Goal: Task Accomplishment & Management: Use online tool/utility

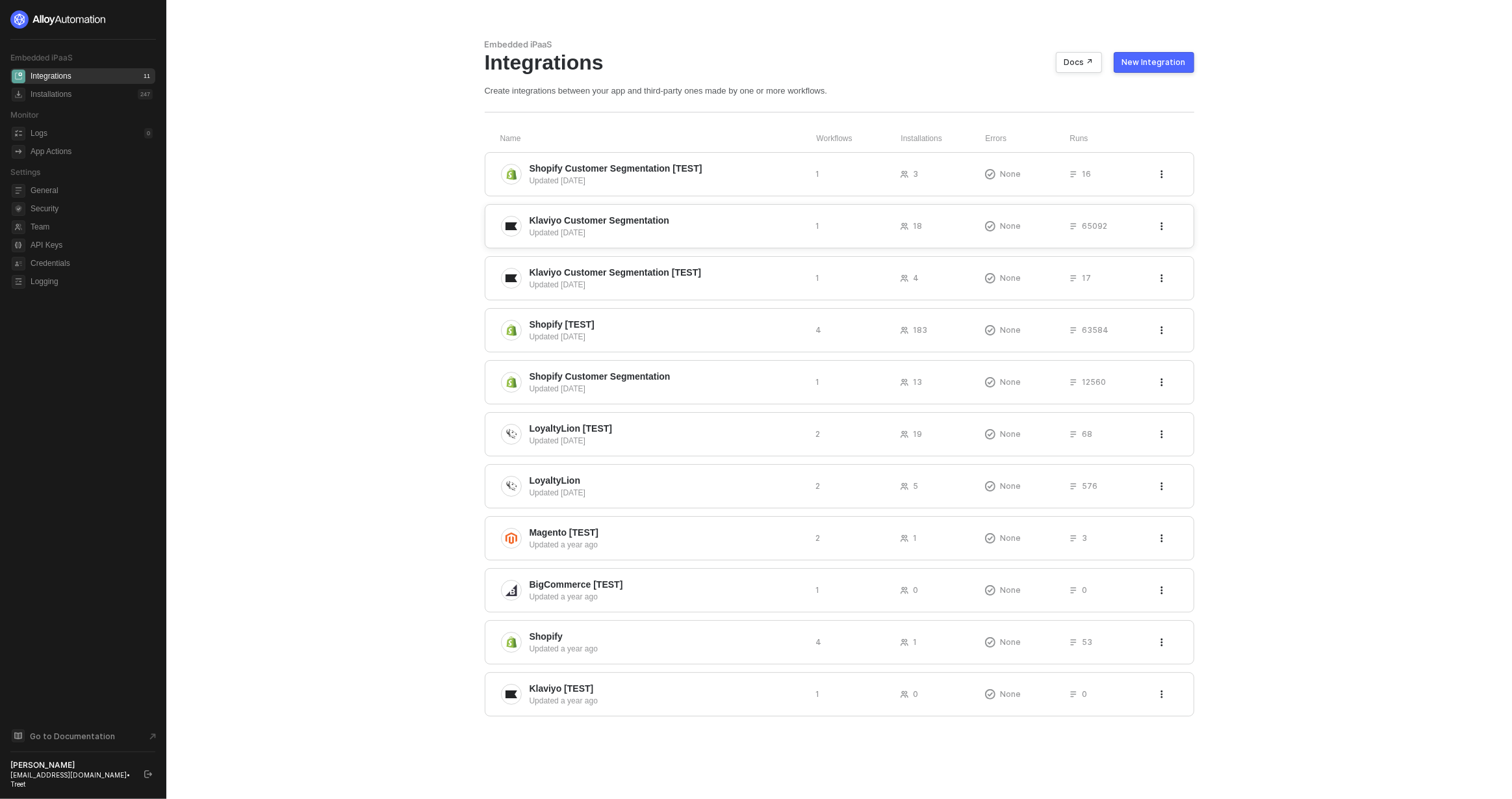
click at [639, 214] on span "Klaviyo Customer Segmentation" at bounding box center [600, 220] width 141 height 13
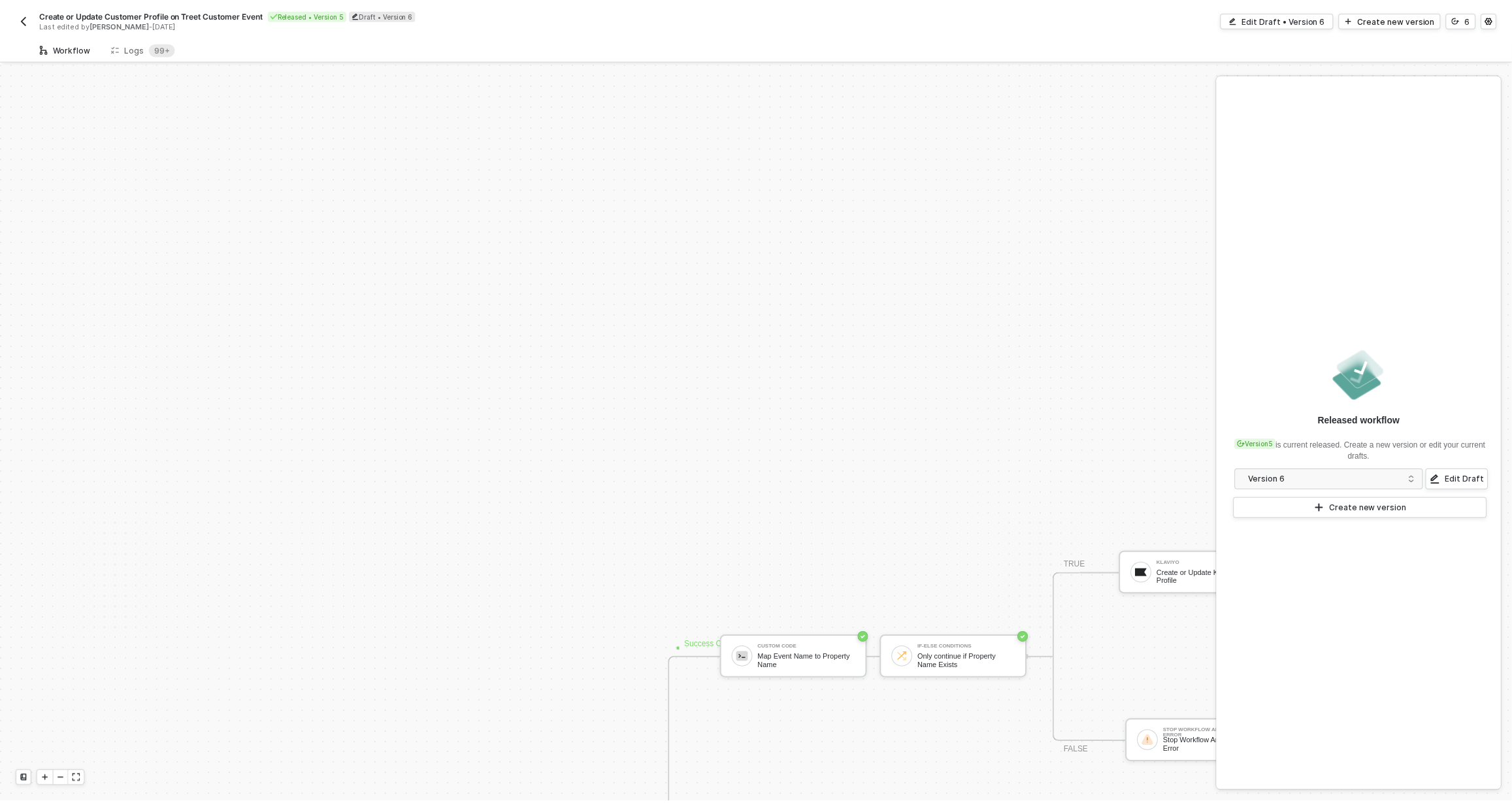
scroll to position [445, 0]
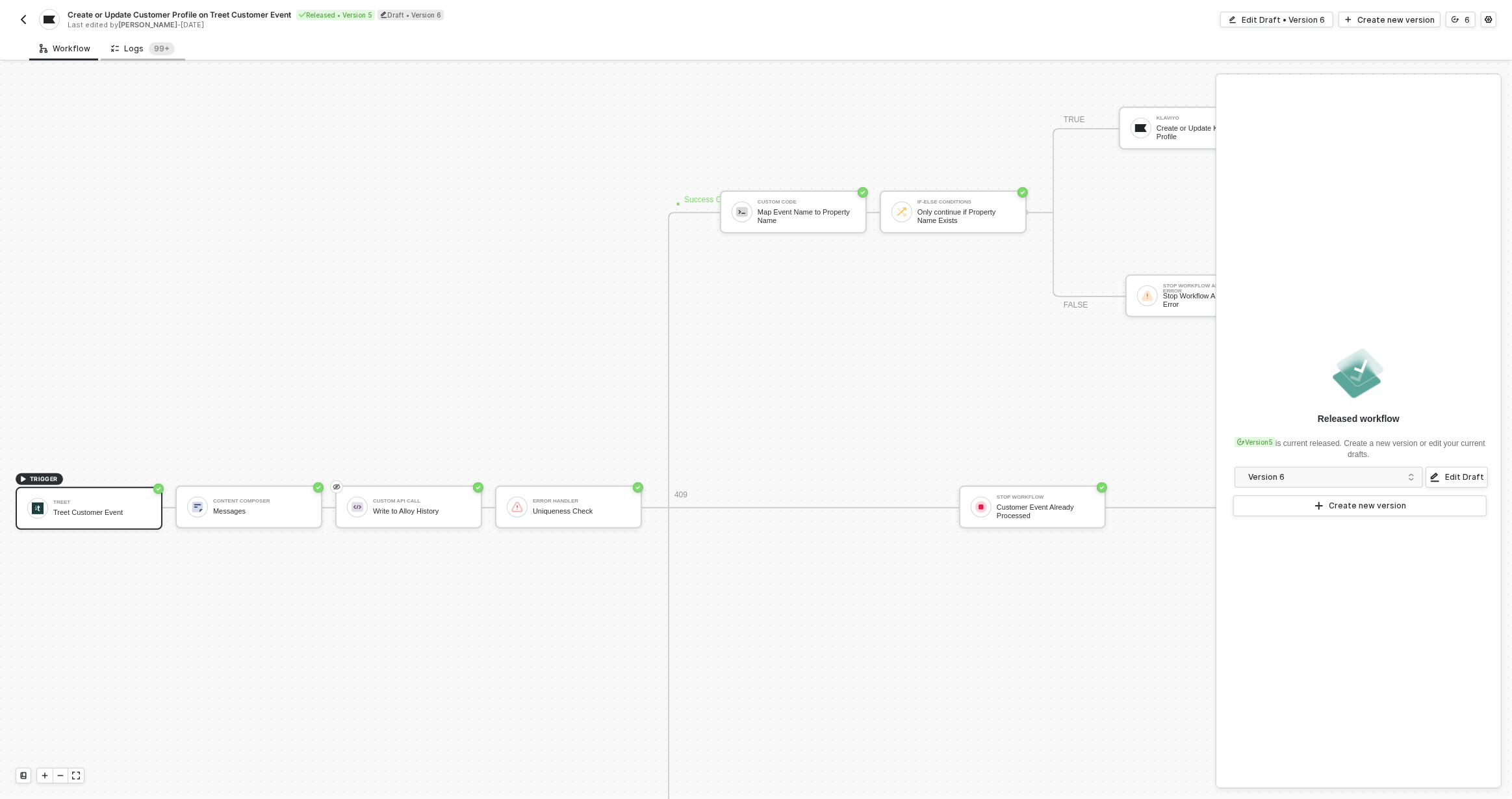
click at [138, 54] on div "Logs 99+" at bounding box center [142, 48] width 63 height 13
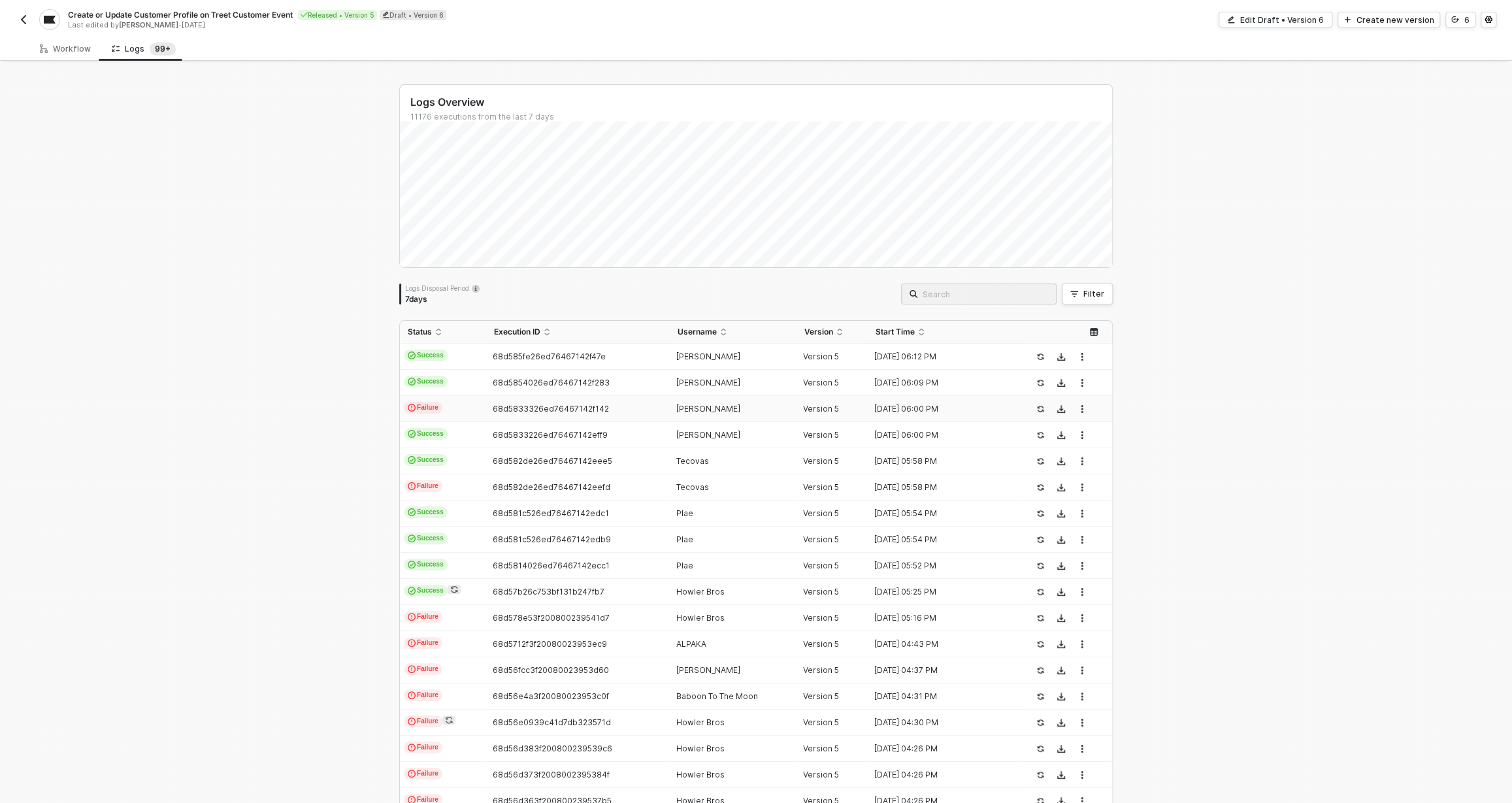
click at [486, 413] on td "68d5833326ed76467142f142" at bounding box center [577, 409] width 183 height 27
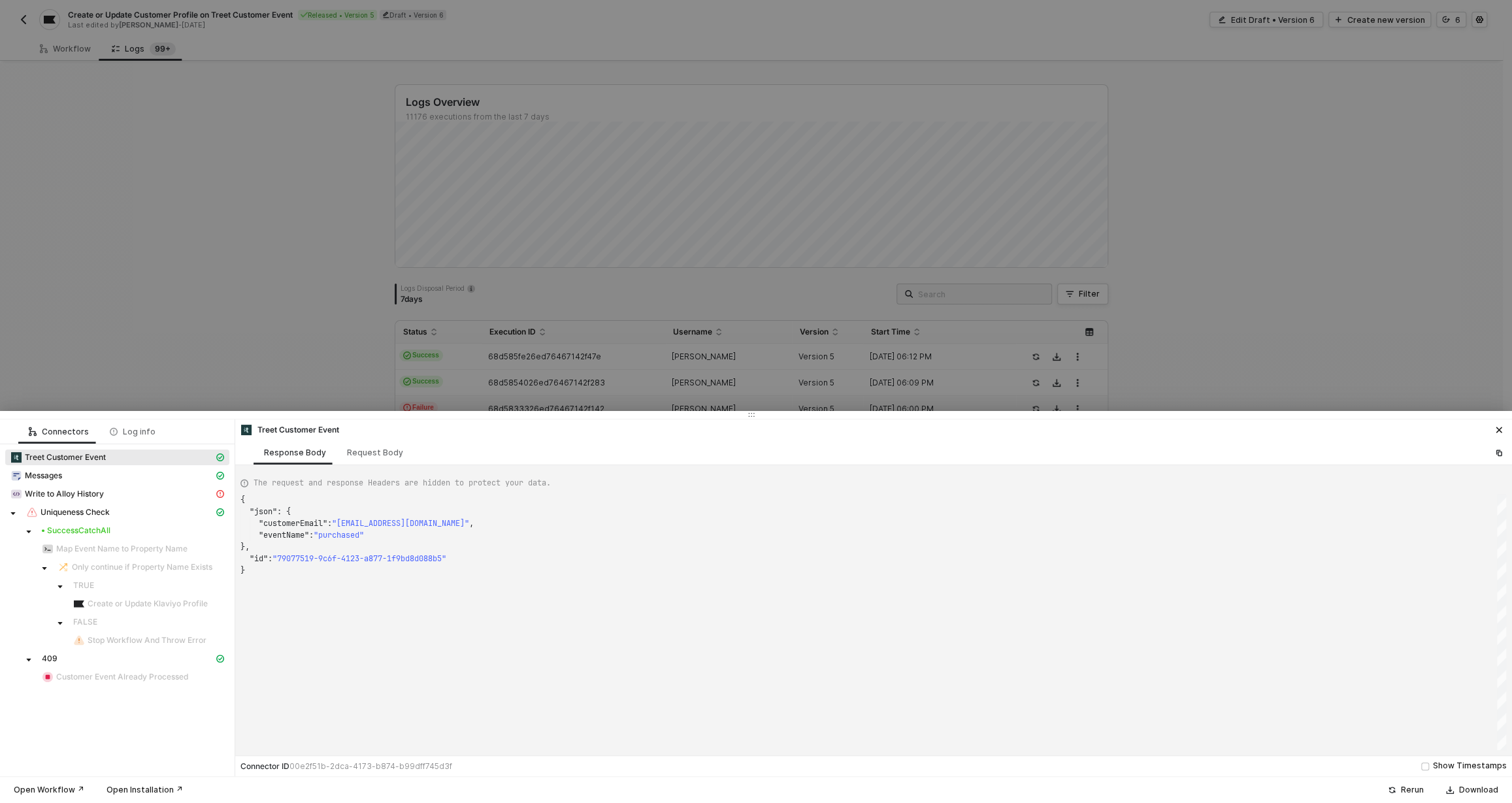
scroll to position [71, 0]
click at [180, 495] on div "Write to Alloy History" at bounding box center [112, 493] width 203 height 11
type textarea "{ "statusCode": 409, "message": "Error : {\"error\":\"Workflow execution alread…"
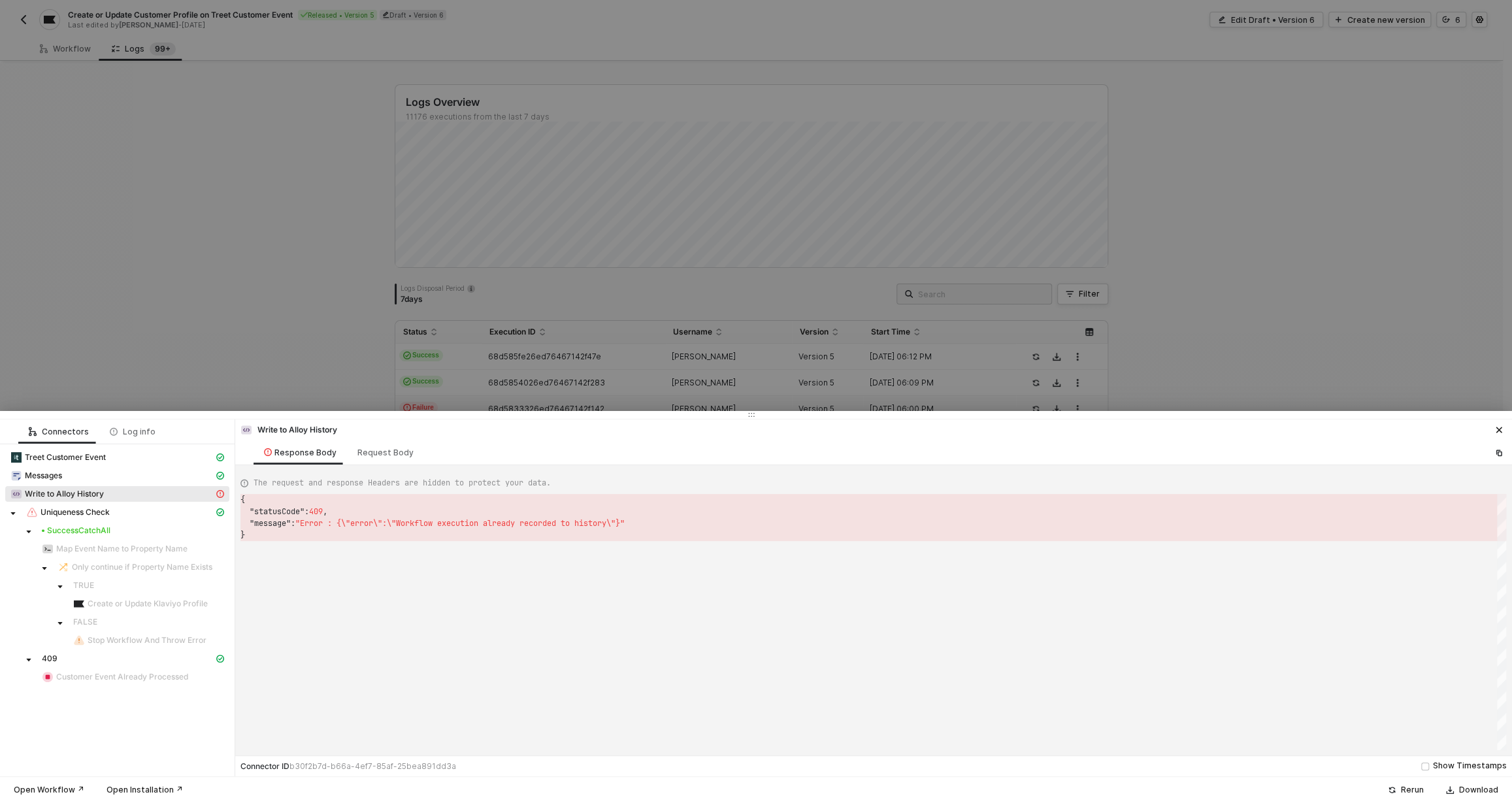
click at [262, 363] on div at bounding box center [756, 402] width 1512 height 803
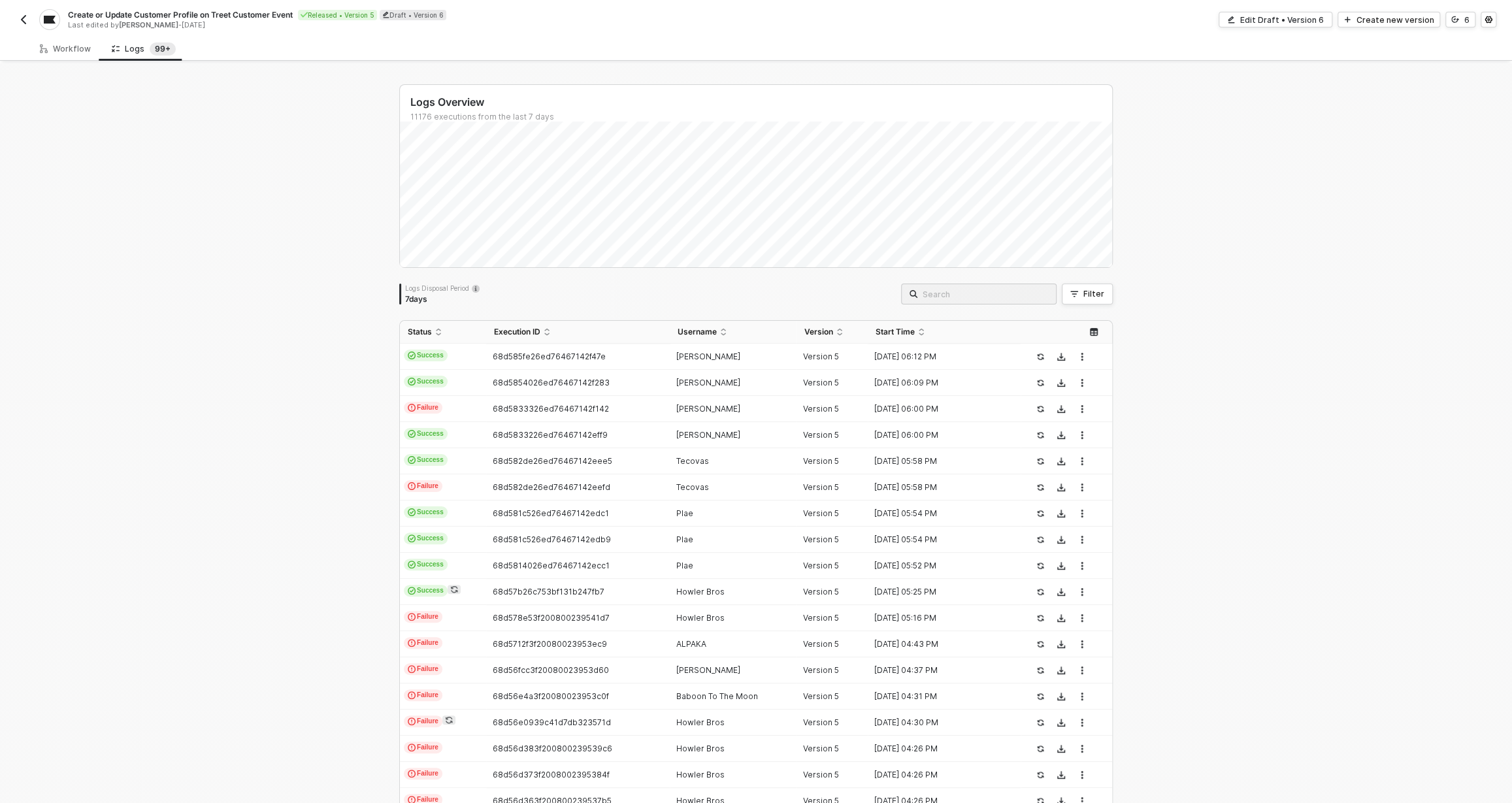
click at [26, 20] on img "button" at bounding box center [24, 19] width 11 height 11
